Goal: Find specific page/section: Find specific page/section

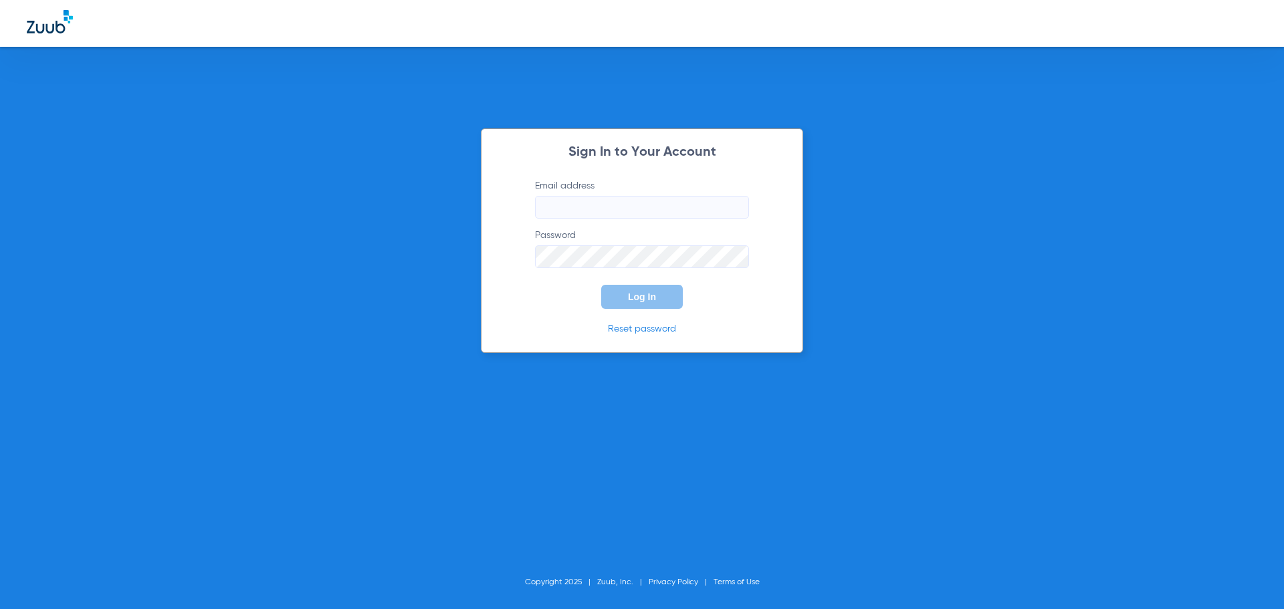
click at [603, 221] on form "Email address Password Log In" at bounding box center [642, 244] width 254 height 130
click at [604, 216] on input "Email address" at bounding box center [642, 207] width 214 height 23
type input "[PERSON_NAME][EMAIL_ADDRESS][PERSON_NAME][DOMAIN_NAME]"
click at [633, 295] on span "Log In" at bounding box center [642, 297] width 28 height 11
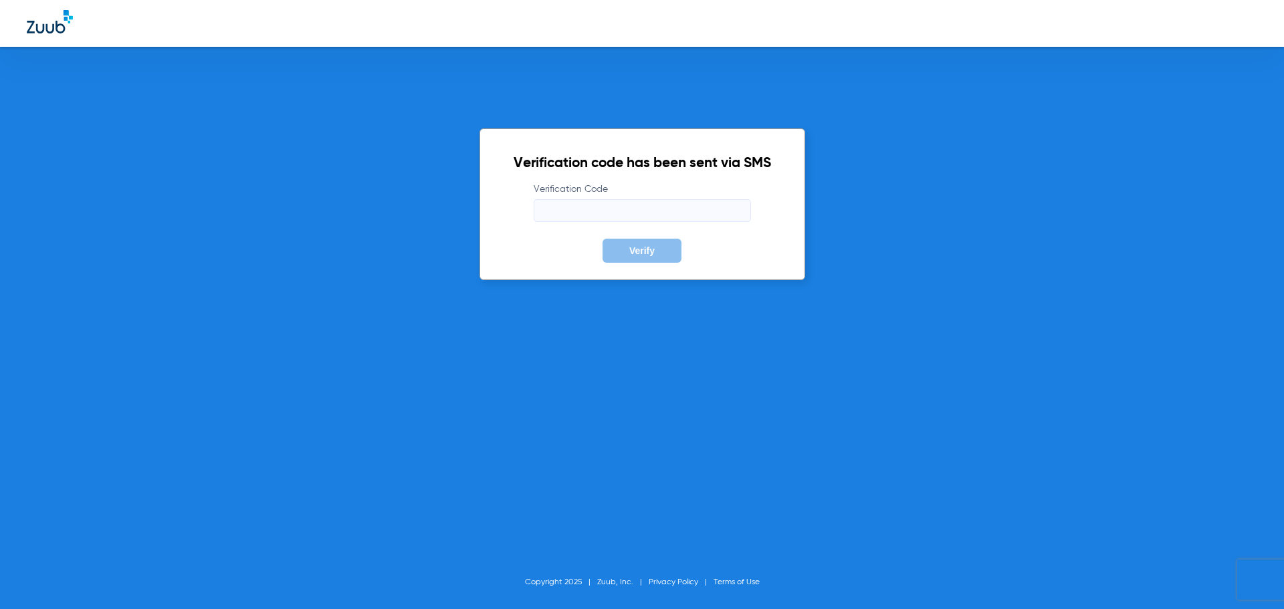
click at [562, 207] on input "Verification Code" at bounding box center [642, 210] width 217 height 23
type input "287786"
click at [603, 239] on button "Verify" at bounding box center [642, 251] width 79 height 24
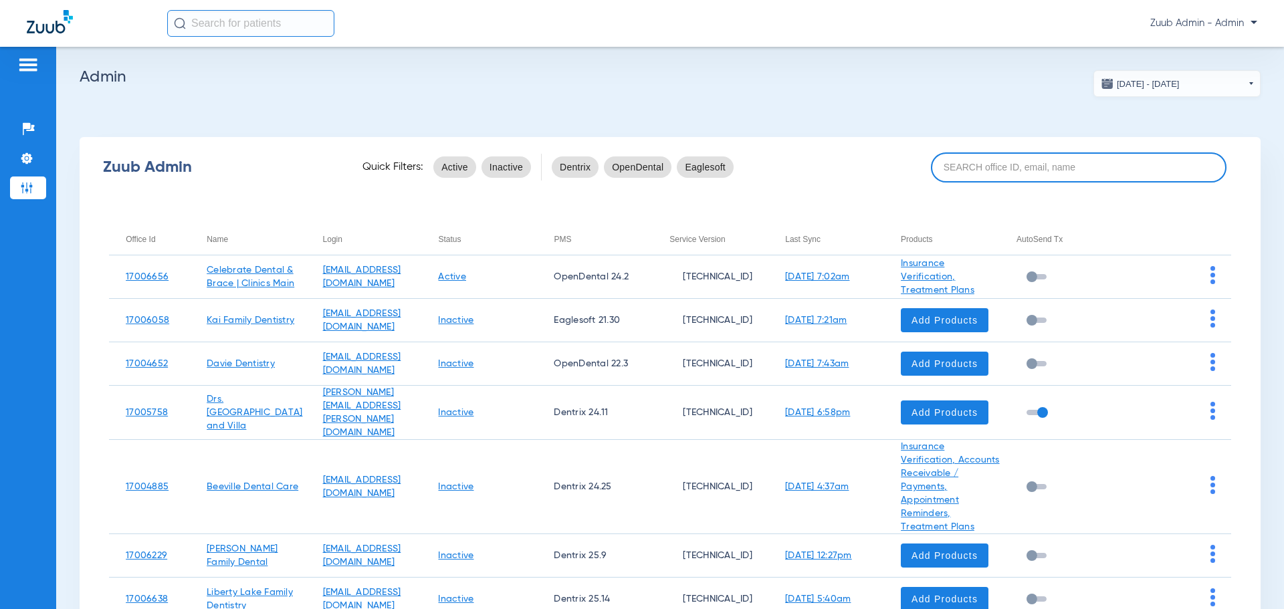
drag, startPoint x: 1032, startPoint y: 157, endPoint x: 1035, endPoint y: 165, distance: 8.5
click at [1032, 157] on input at bounding box center [1079, 168] width 296 height 30
drag, startPoint x: 972, startPoint y: 173, endPoint x: 985, endPoint y: 173, distance: 13.4
click at [973, 173] on input at bounding box center [1079, 168] width 296 height 30
paste input "17005966"
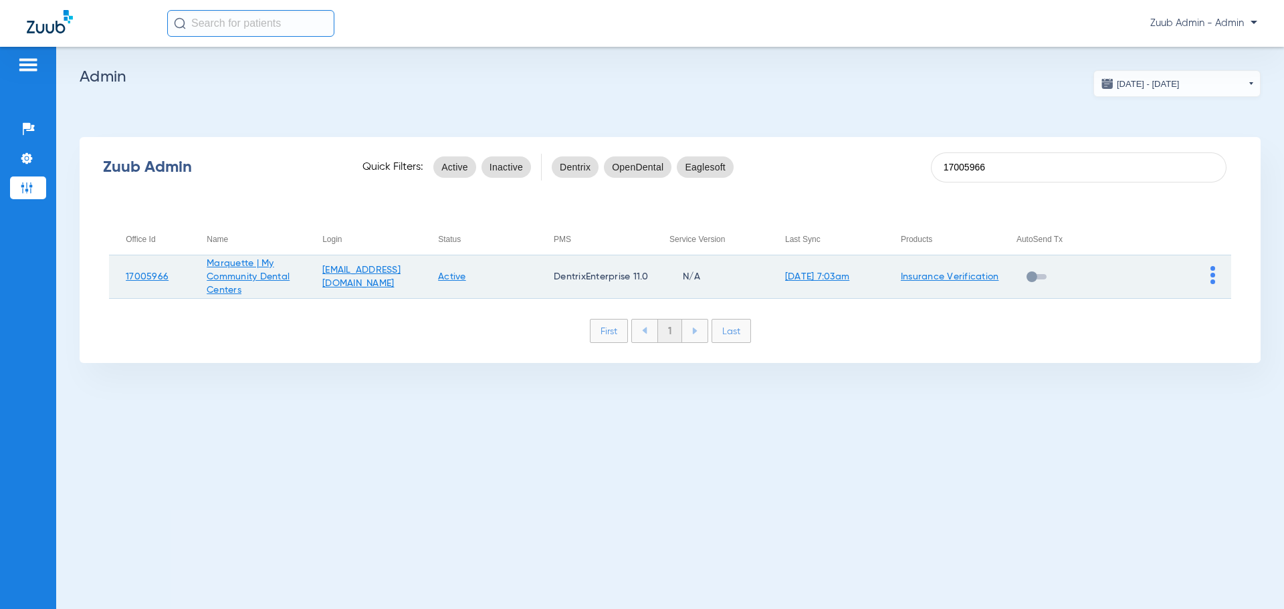
type input "17005966"
click at [1209, 274] on td at bounding box center [1174, 277] width 116 height 43
click at [1211, 287] on div at bounding box center [1213, 277] width 5 height 22
click at [1207, 282] on td at bounding box center [1174, 277] width 116 height 43
click at [1211, 280] on img at bounding box center [1213, 275] width 5 height 18
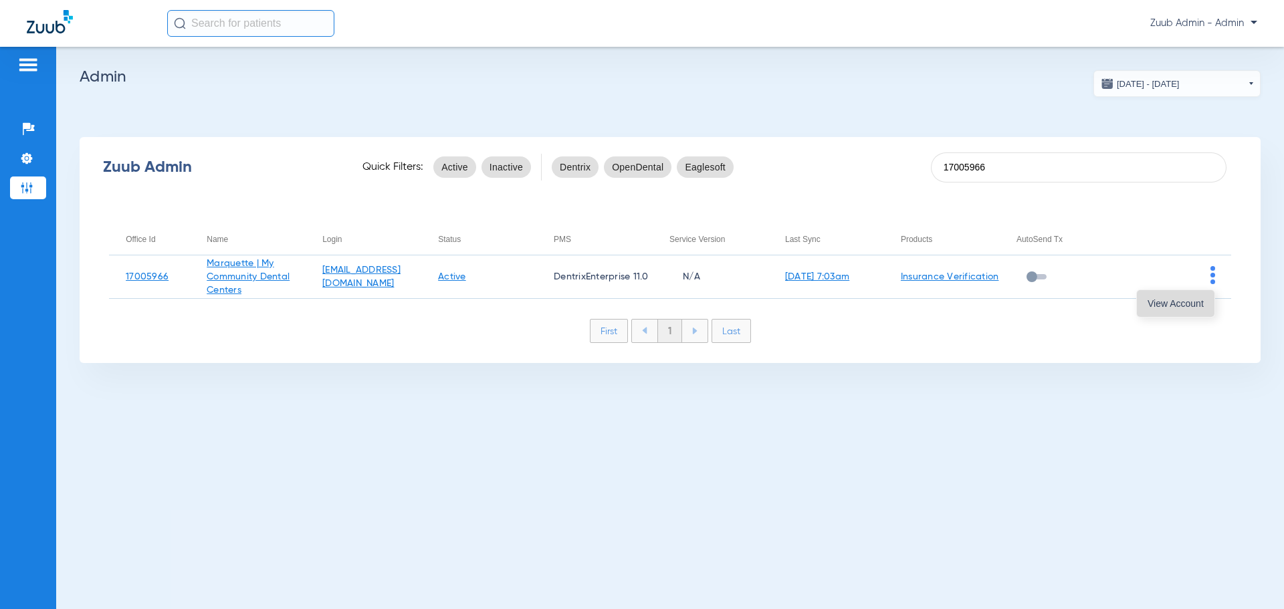
click at [1201, 298] on button "View Account" at bounding box center [1176, 303] width 78 height 27
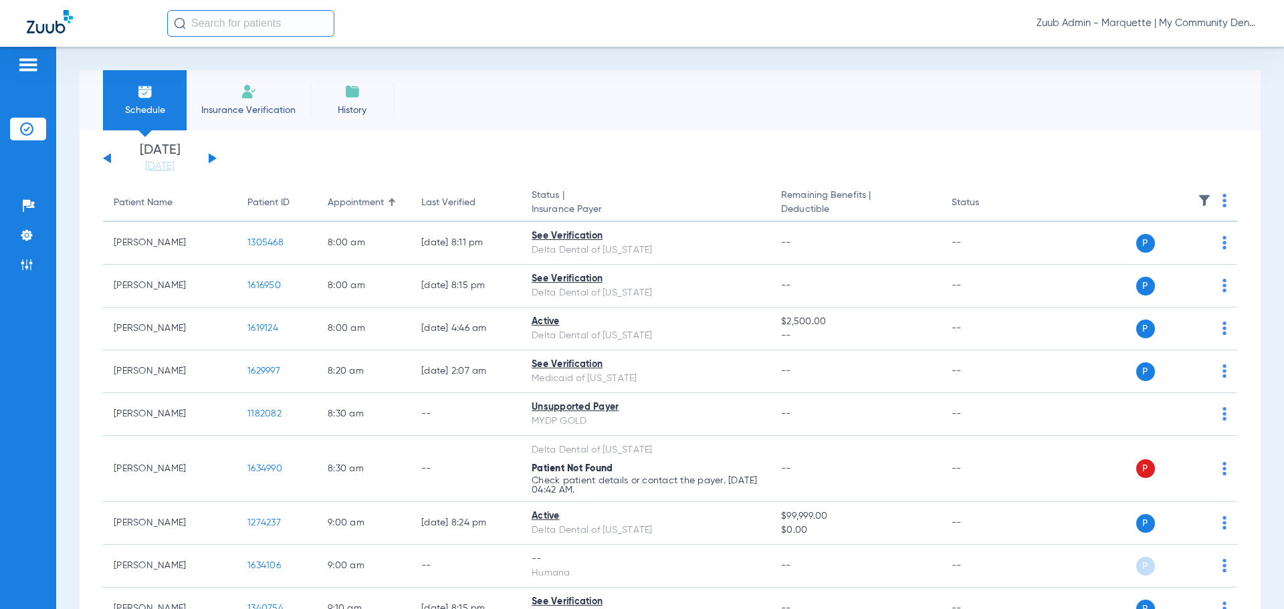
click at [296, 34] on input "text" at bounding box center [250, 23] width 167 height 27
paste input "1557072"
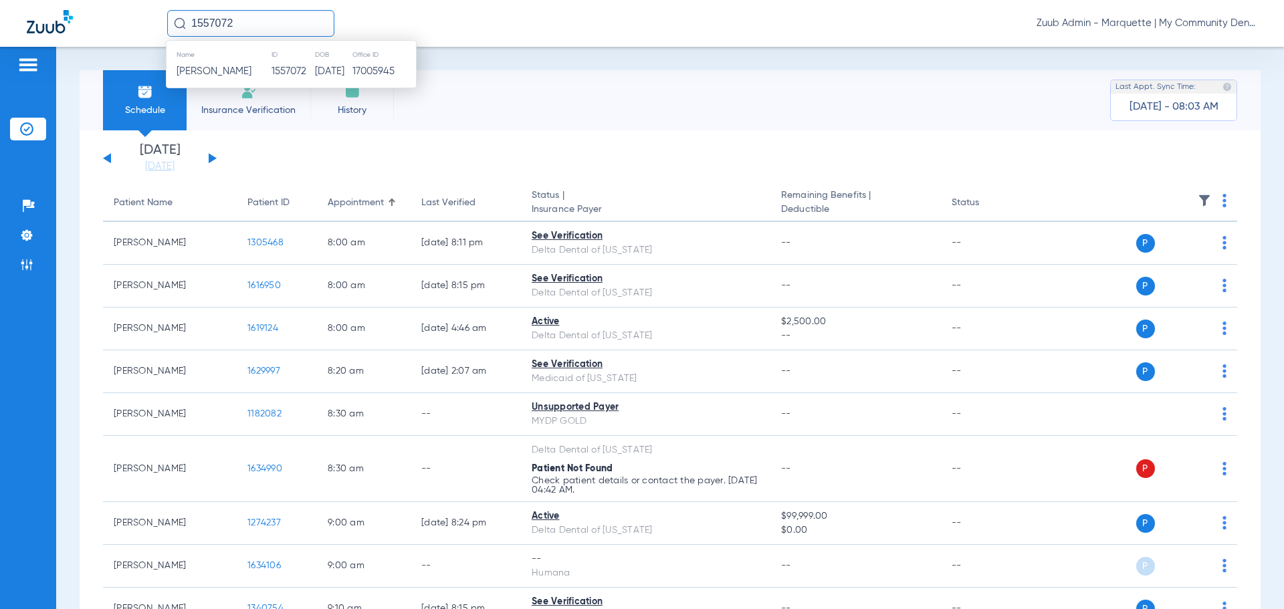
type input "1557072"
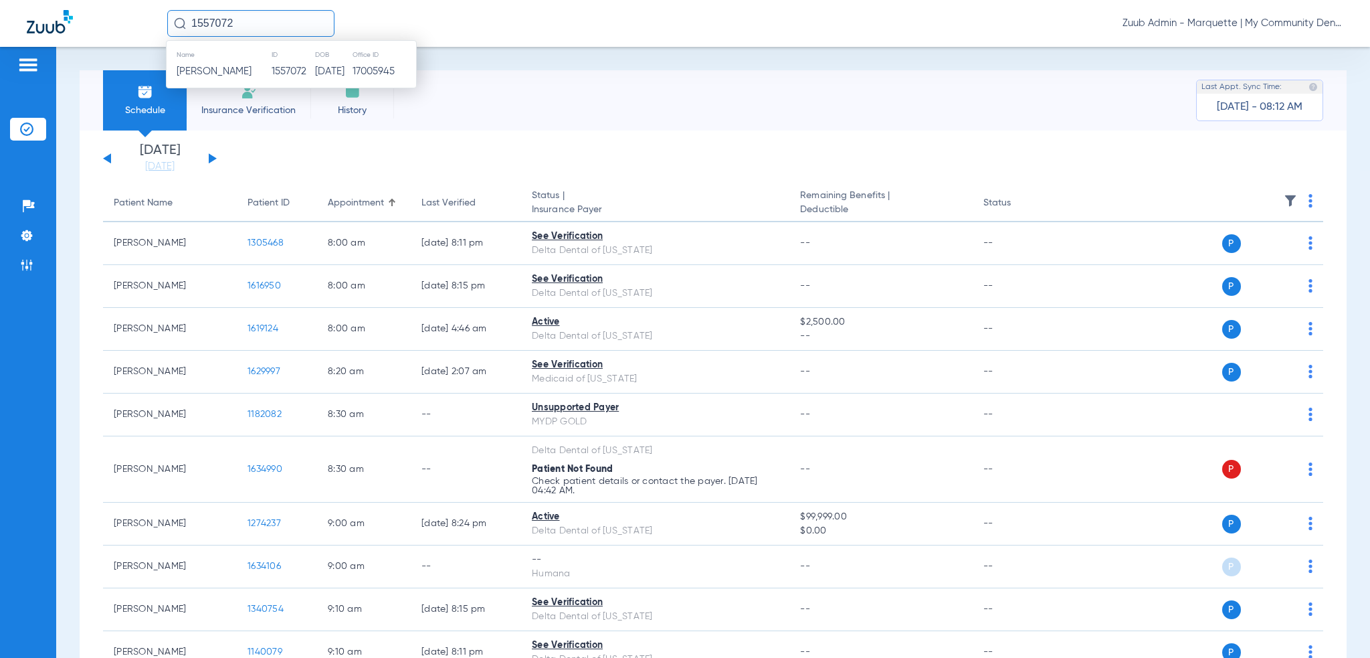
drag, startPoint x: 273, startPoint y: 24, endPoint x: 195, endPoint y: 32, distance: 78.0
click at [195, 32] on input "1557072" at bounding box center [250, 23] width 167 height 27
click at [594, 109] on div "Schedule Insurance Verification History Last Appt. Sync Time: [DATE] - 08:20 AM" at bounding box center [713, 100] width 1267 height 60
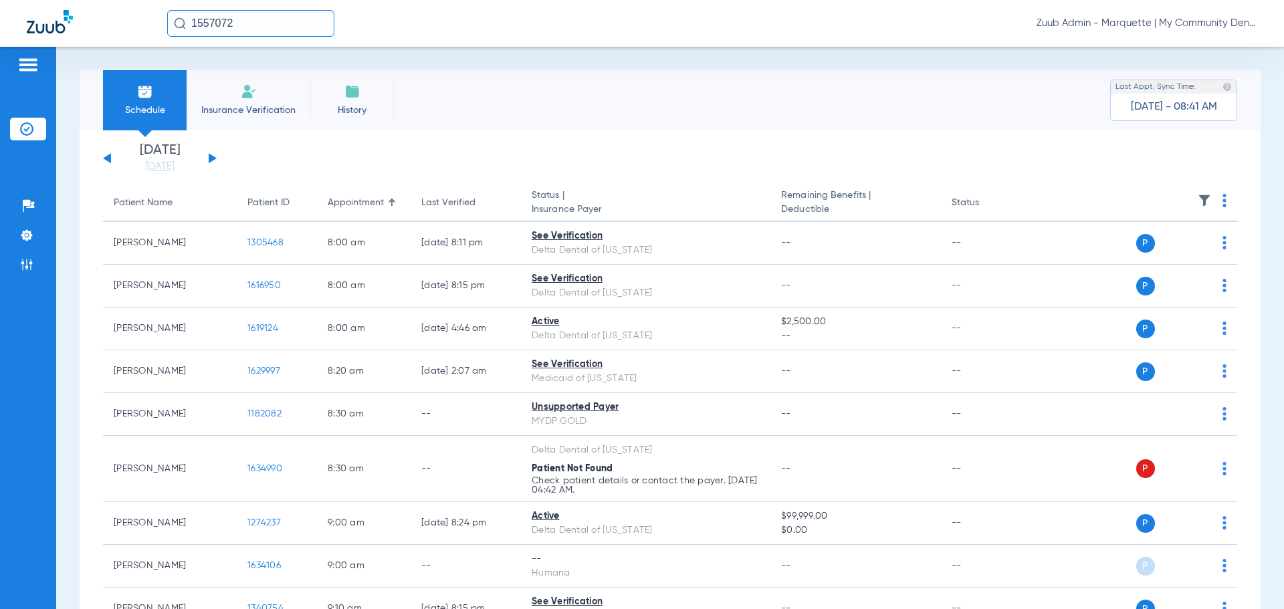
click at [35, 263] on li "Admin" at bounding box center [28, 265] width 36 height 23
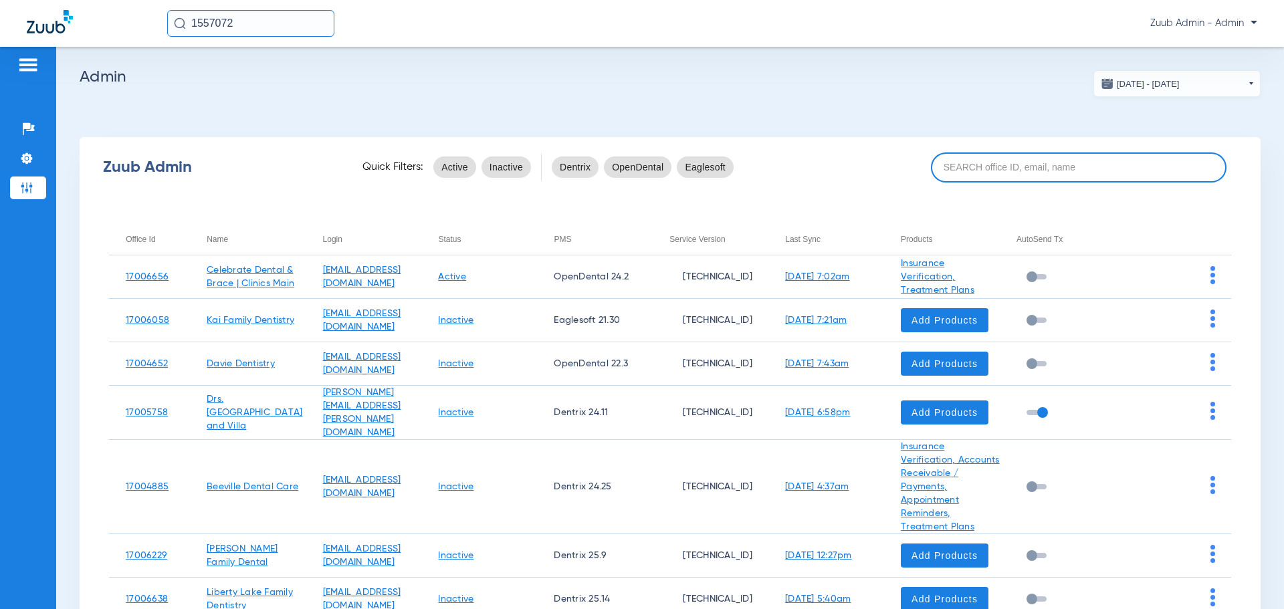
click at [976, 157] on input at bounding box center [1079, 168] width 296 height 30
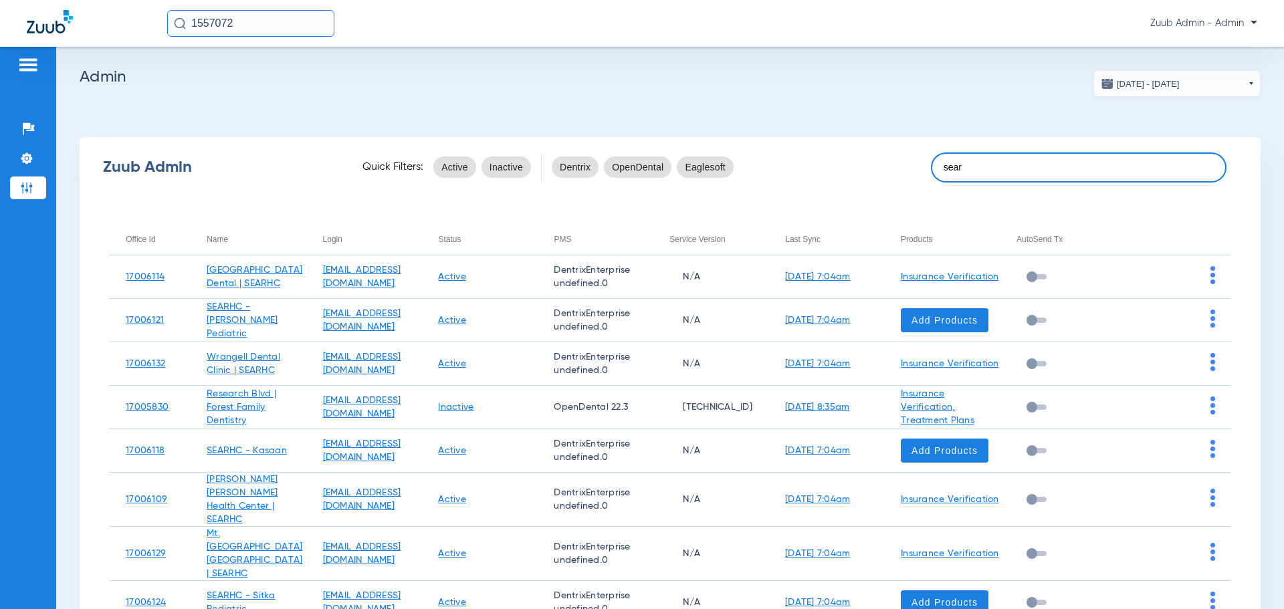
click at [961, 173] on input "sear" at bounding box center [1079, 168] width 296 height 30
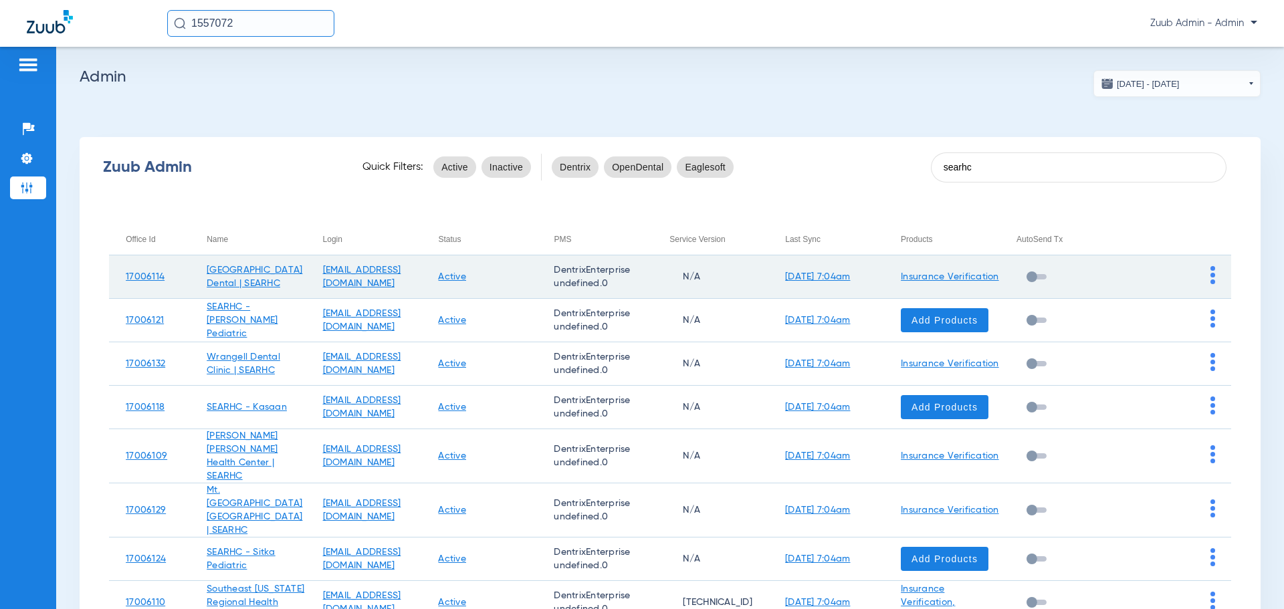
type input "searhc"
click at [1206, 275] on td at bounding box center [1174, 277] width 116 height 43
click at [1211, 275] on img at bounding box center [1213, 275] width 5 height 18
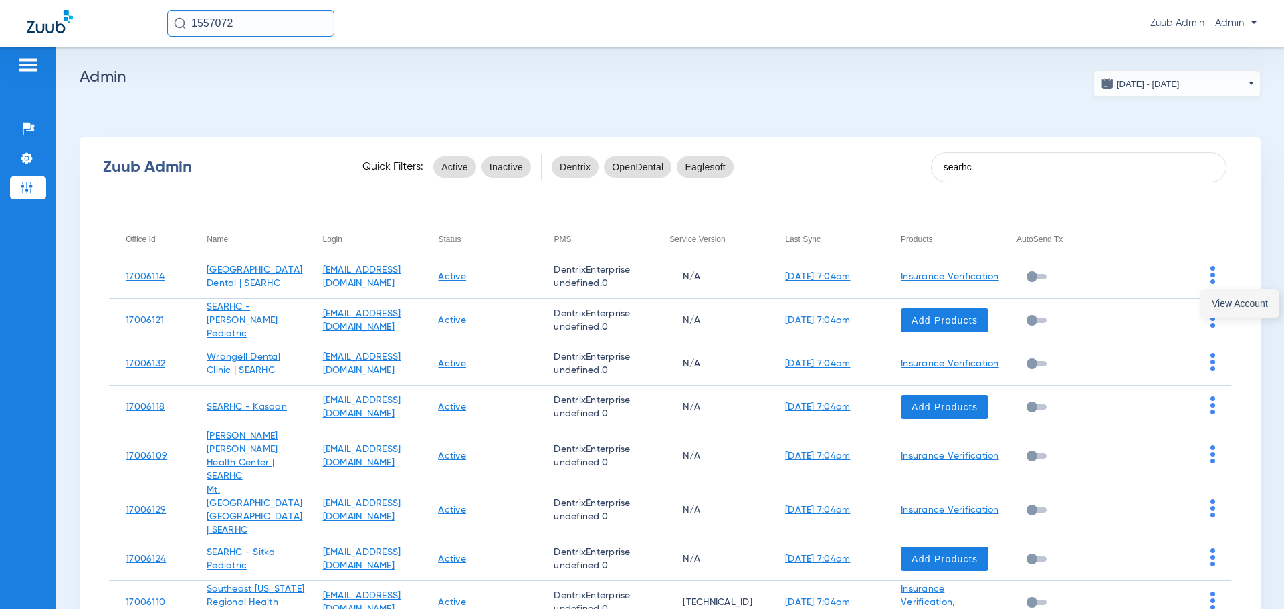
click at [1213, 308] on span "View Account" at bounding box center [1240, 303] width 56 height 9
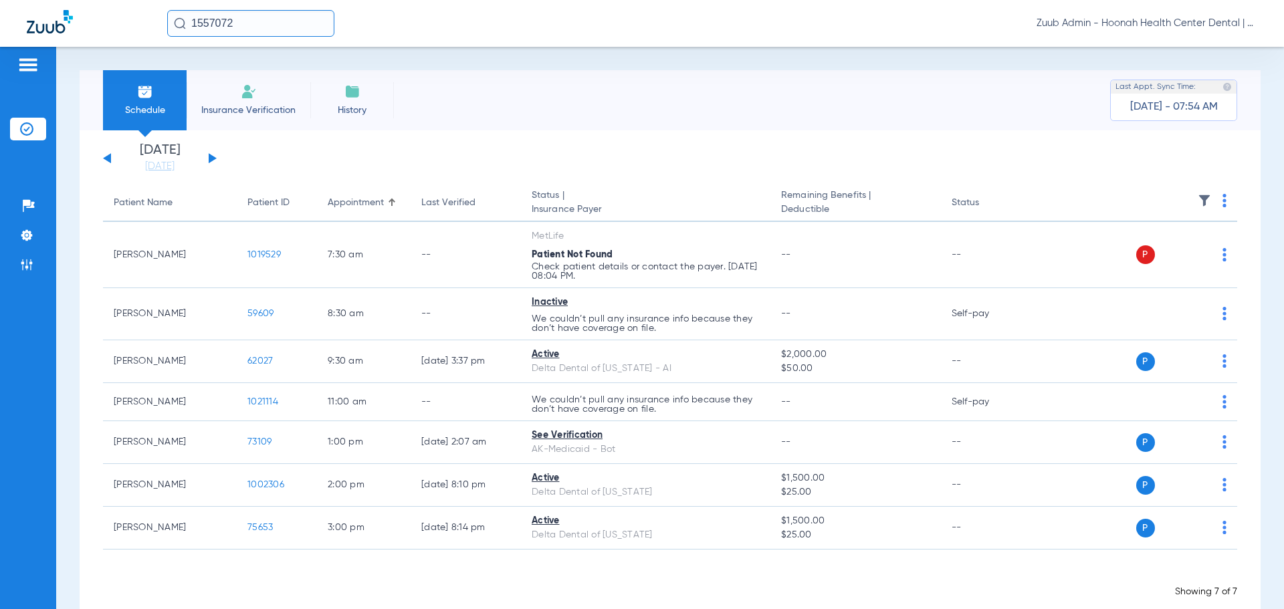
click at [241, 28] on input "1557072" at bounding box center [250, 23] width 167 height 27
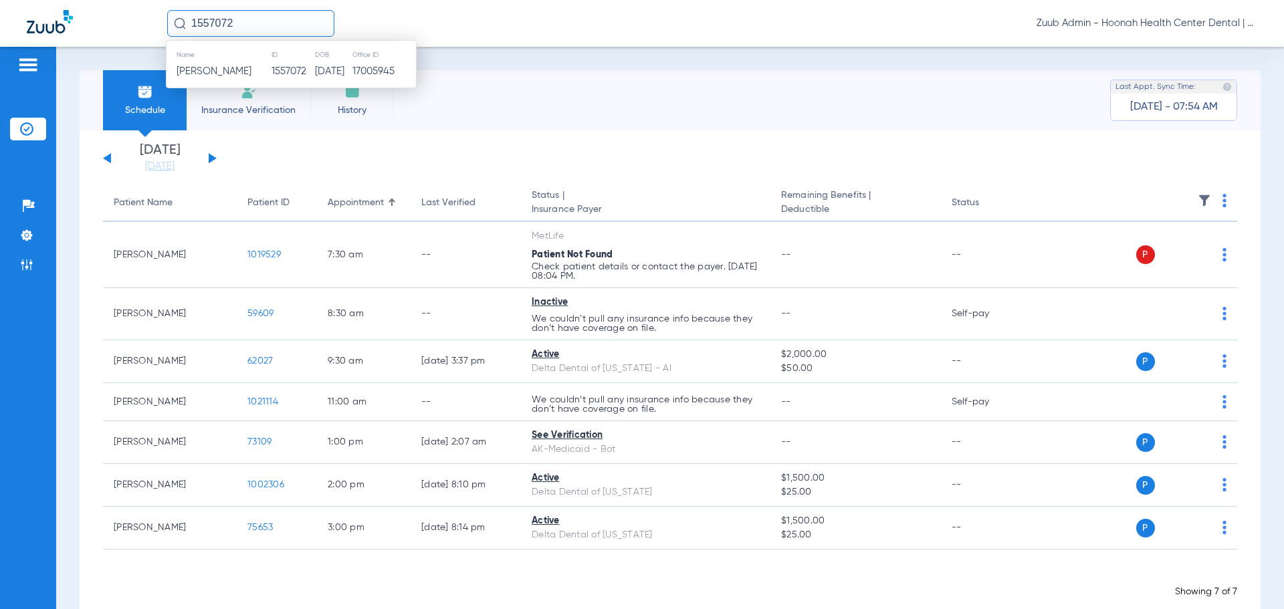
paste input "010829"
type input "1010829"
